Goal: Understand process/instructions: Learn how to perform a task or action

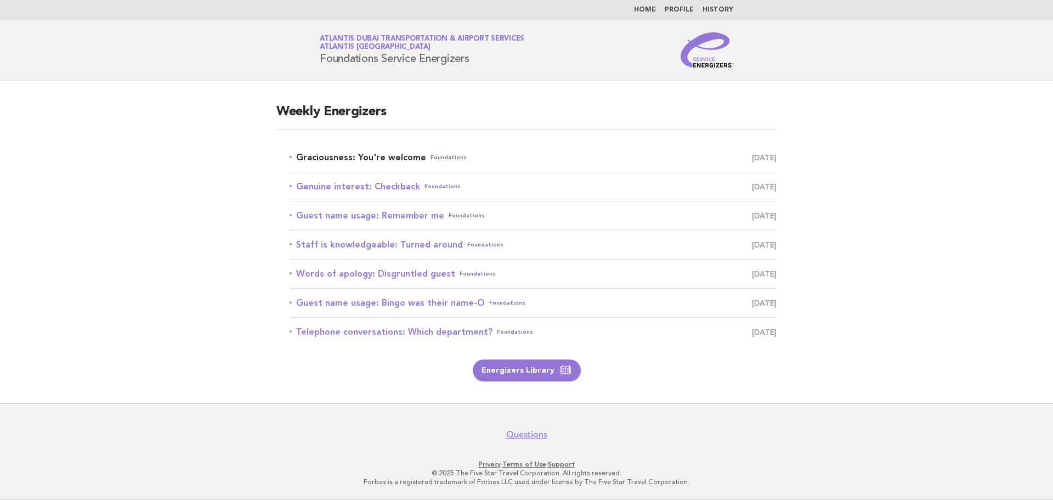
click at [327, 161] on link "Graciousness: You're welcome Foundations October 7" at bounding box center [533, 157] width 487 height 15
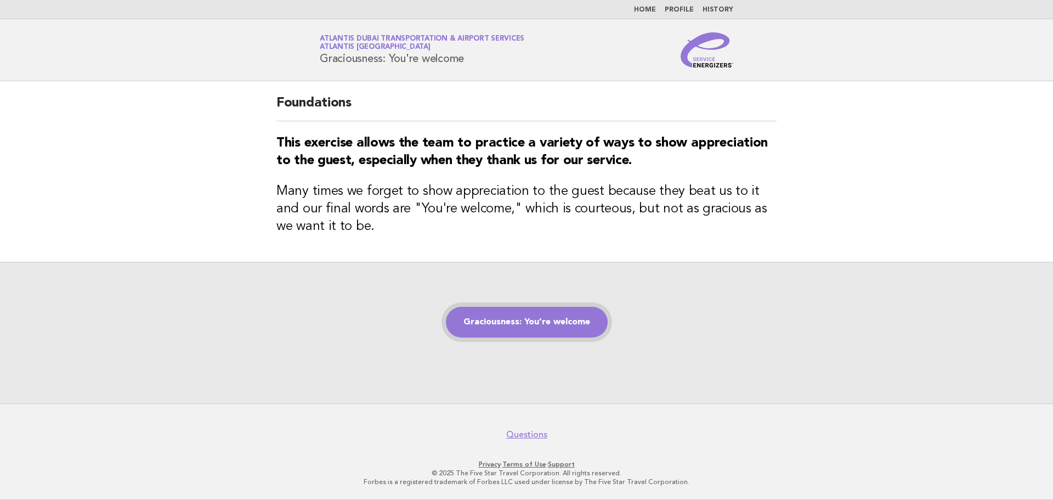
click at [510, 316] on link "Graciousness: You're welcome" at bounding box center [527, 322] width 162 height 31
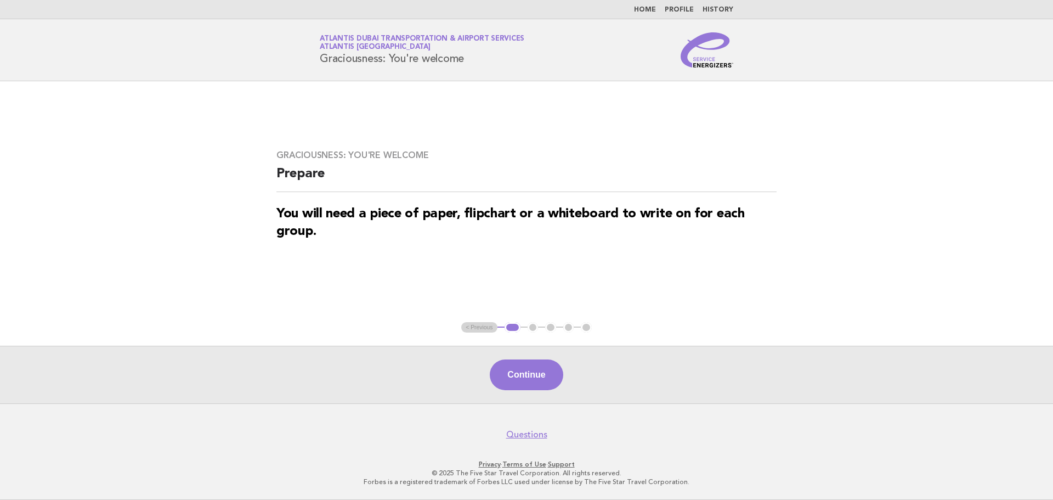
click at [482, 326] on ul "< Previous 1 2 3 4 5" at bounding box center [526, 327] width 131 height 11
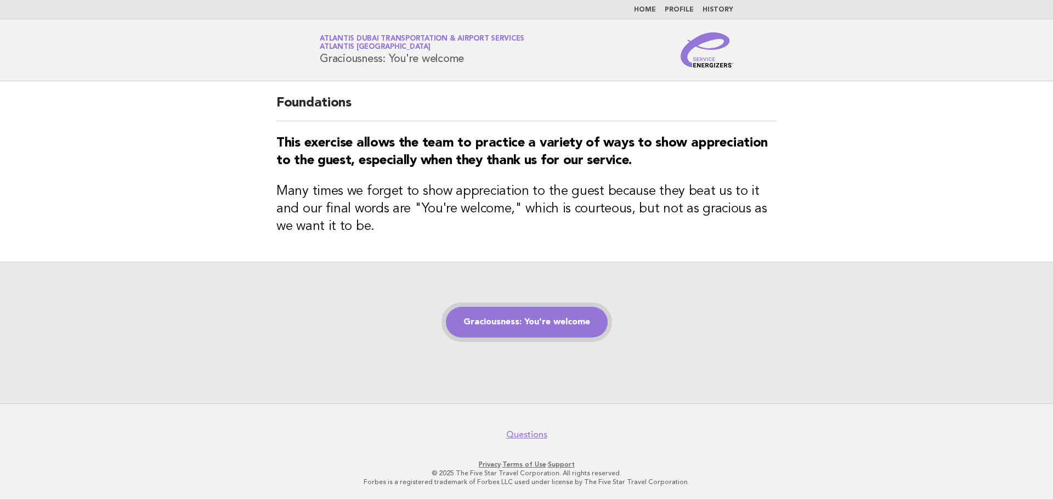
click at [580, 331] on link "Graciousness: You're welcome" at bounding box center [527, 322] width 162 height 31
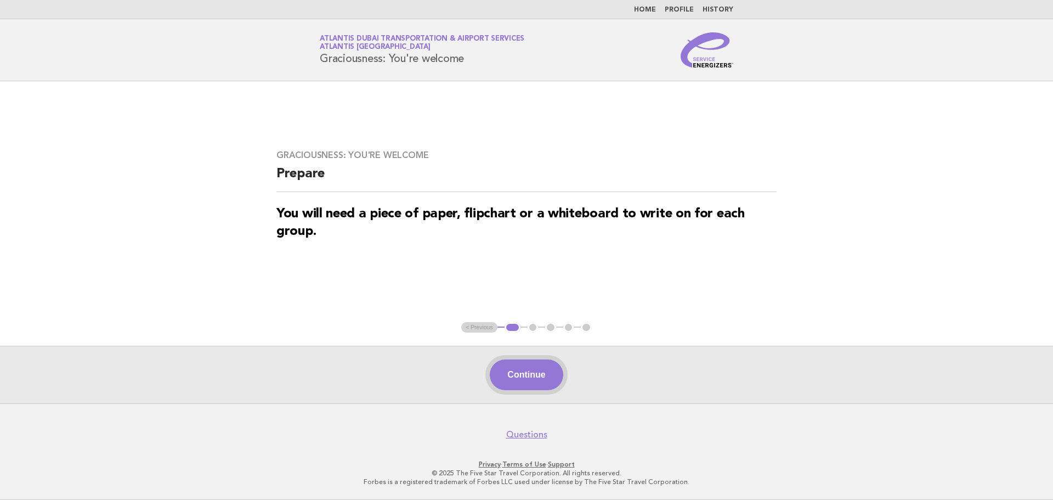
click at [543, 384] on button "Continue" at bounding box center [526, 374] width 73 height 31
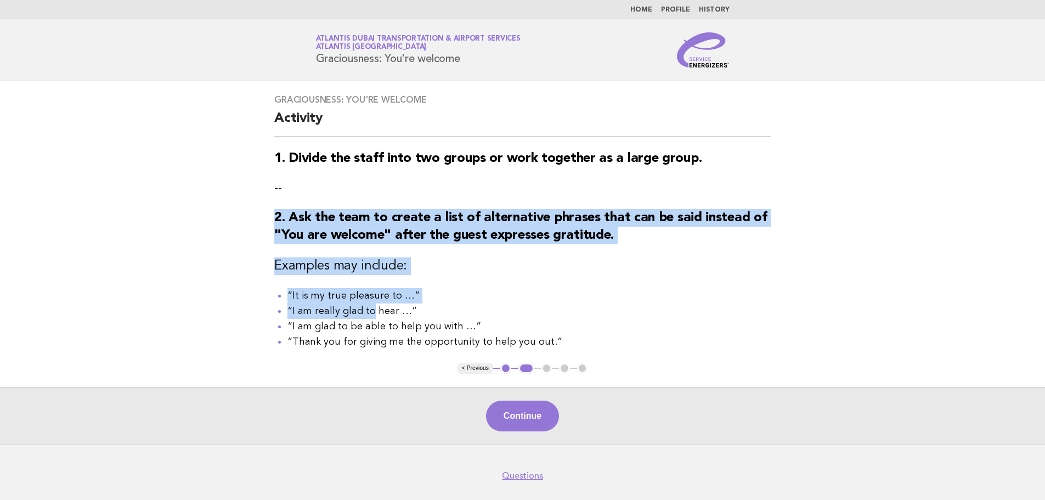
drag, startPoint x: 369, startPoint y: 319, endPoint x: 251, endPoint y: 116, distance: 234.8
click at [270, 147] on div "Graciousness: You're welcome Activity 1. Divide the staff into two groups or wo…" at bounding box center [522, 221] width 523 height 281
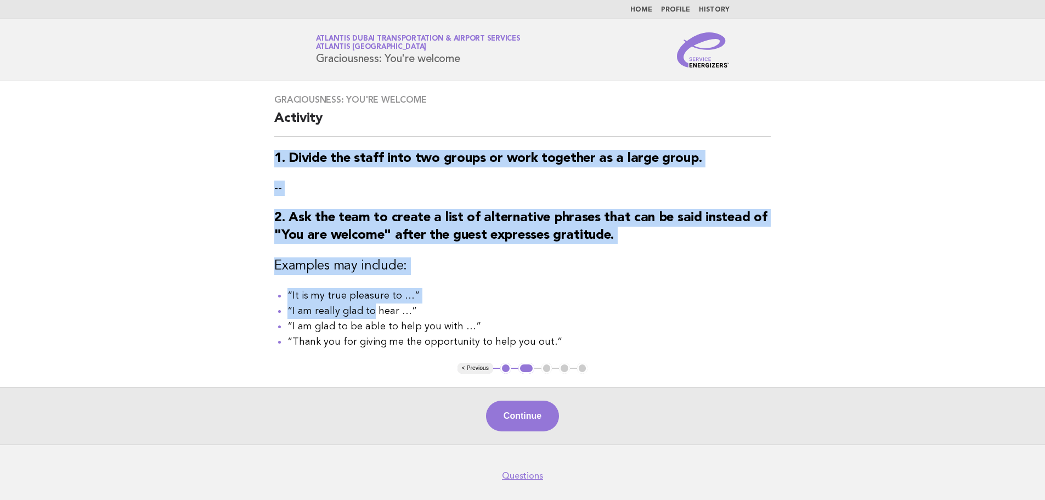
click at [183, 203] on main "Graciousness: You're welcome Activity 1. Divide the staff into two groups or wo…" at bounding box center [522, 262] width 1045 height 363
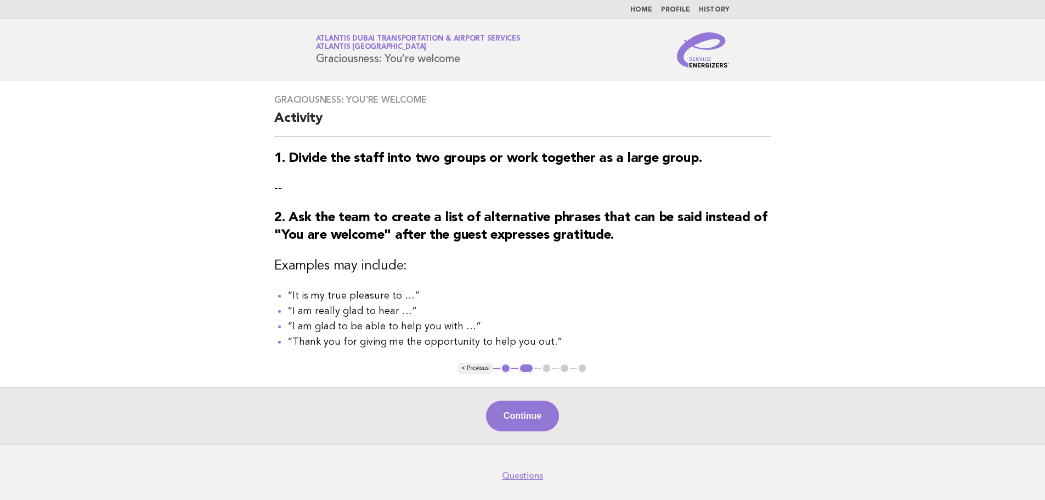
drag, startPoint x: 520, startPoint y: 425, endPoint x: 435, endPoint y: 401, distance: 88.2
click at [520, 425] on button "Continue" at bounding box center [522, 415] width 73 height 31
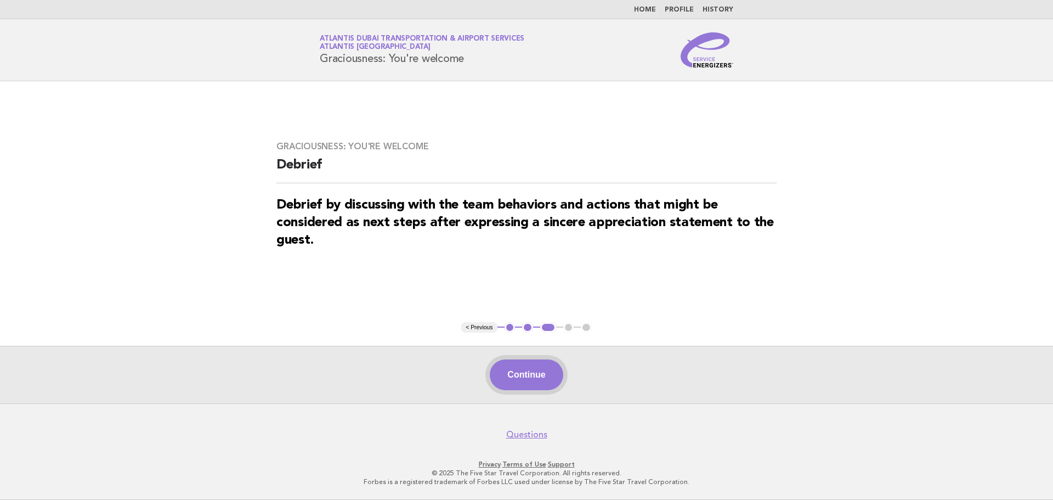
click at [506, 379] on button "Continue" at bounding box center [526, 374] width 73 height 31
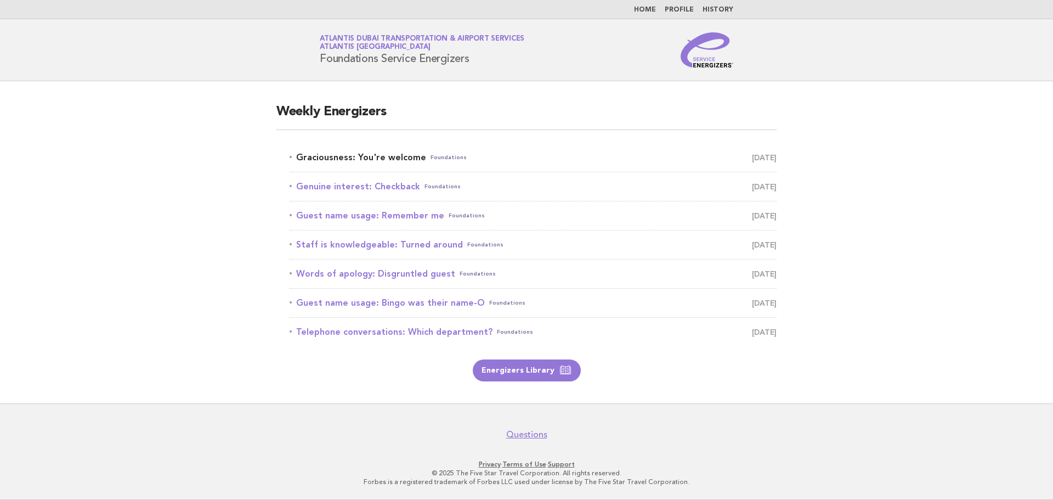
click at [400, 163] on link "Graciousness: You're welcome Foundations [DATE]" at bounding box center [533, 157] width 487 height 15
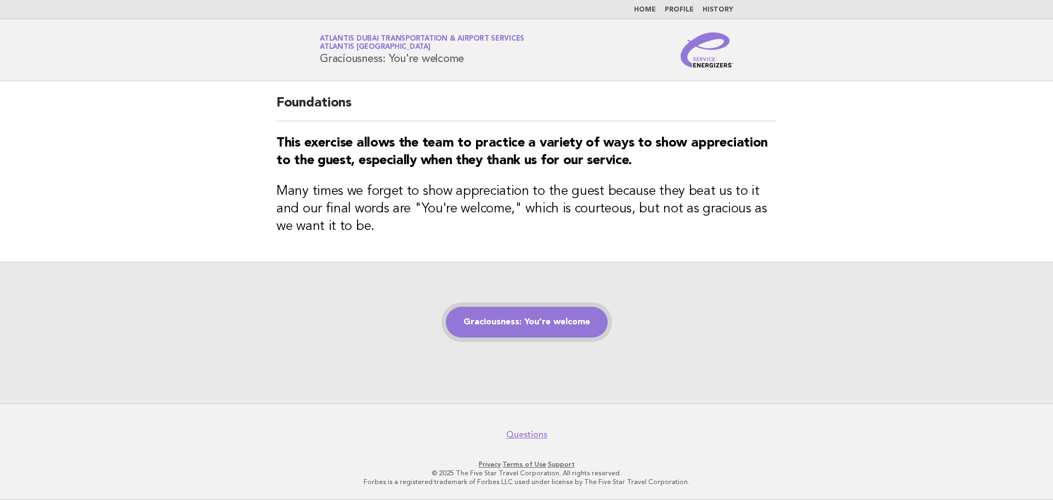
click at [557, 323] on link "Graciousness: You're welcome" at bounding box center [527, 322] width 162 height 31
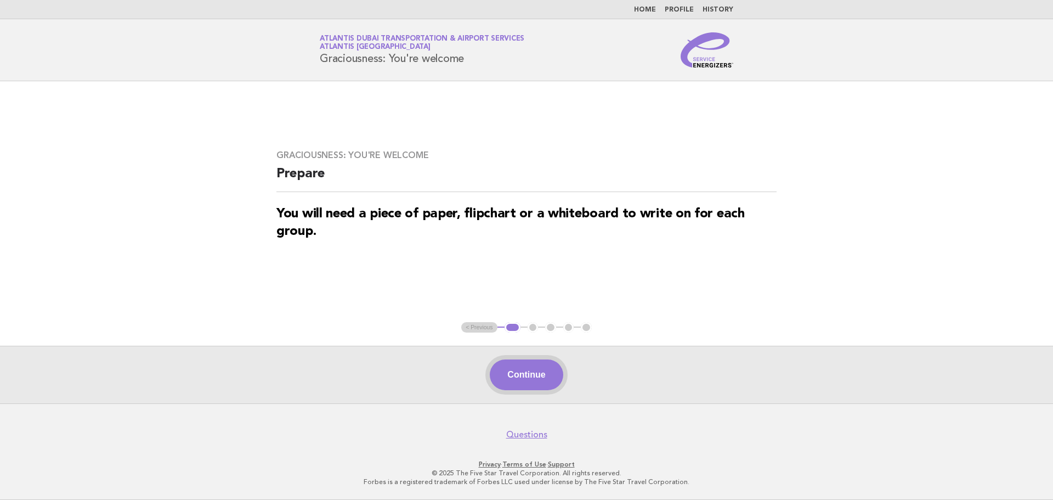
click at [539, 369] on button "Continue" at bounding box center [526, 374] width 73 height 31
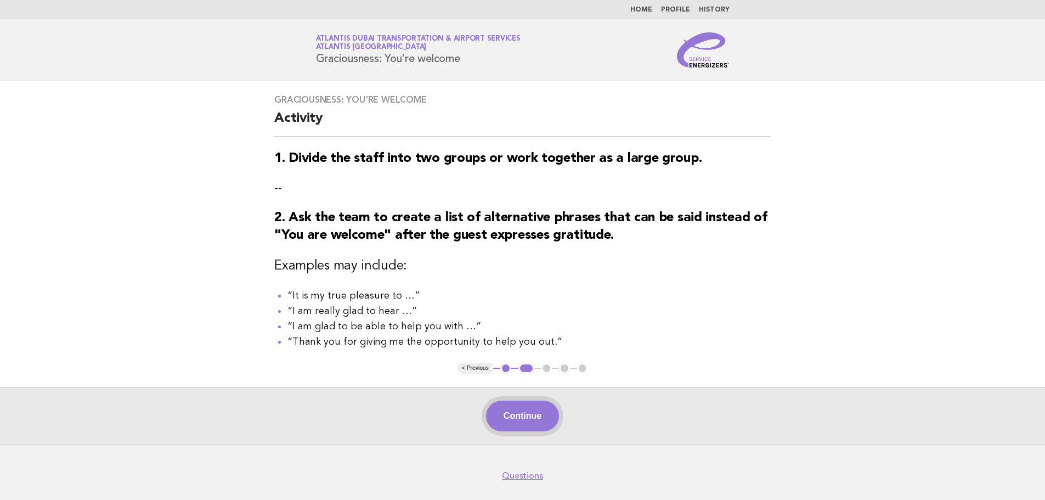
click at [518, 412] on button "Continue" at bounding box center [522, 415] width 73 height 31
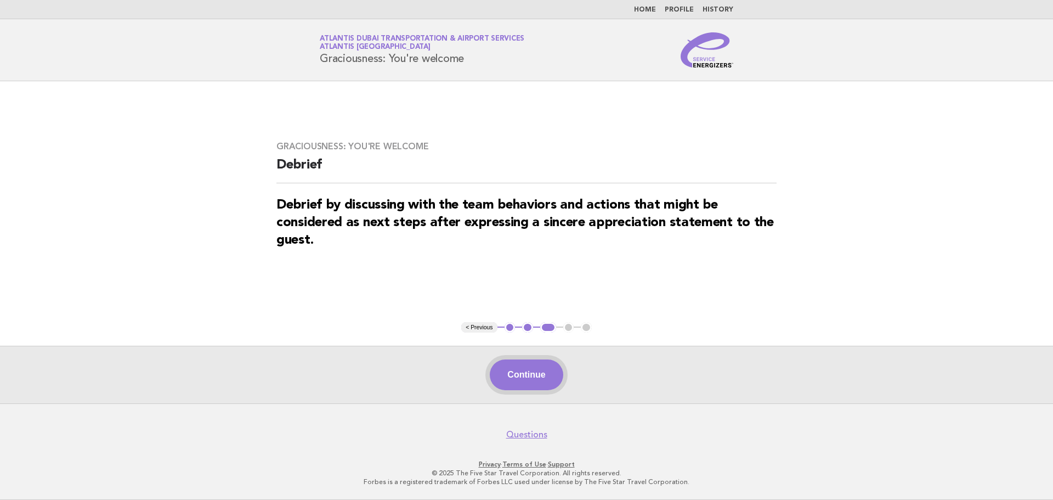
click at [513, 378] on button "Continue" at bounding box center [526, 374] width 73 height 31
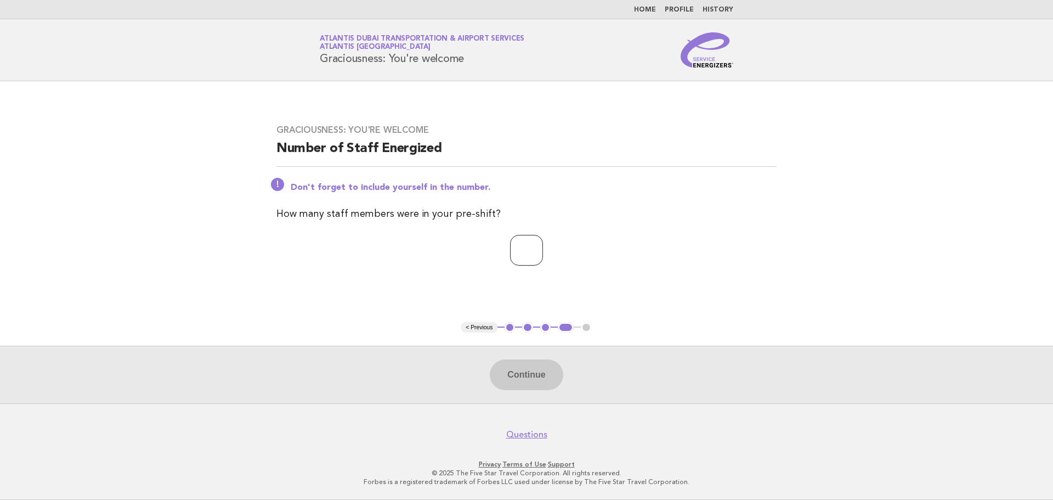
click at [529, 246] on input "number" at bounding box center [526, 250] width 33 height 31
type input "*"
click at [530, 376] on button "Continue" at bounding box center [526, 374] width 73 height 31
